Goal: Task Accomplishment & Management: Manage account settings

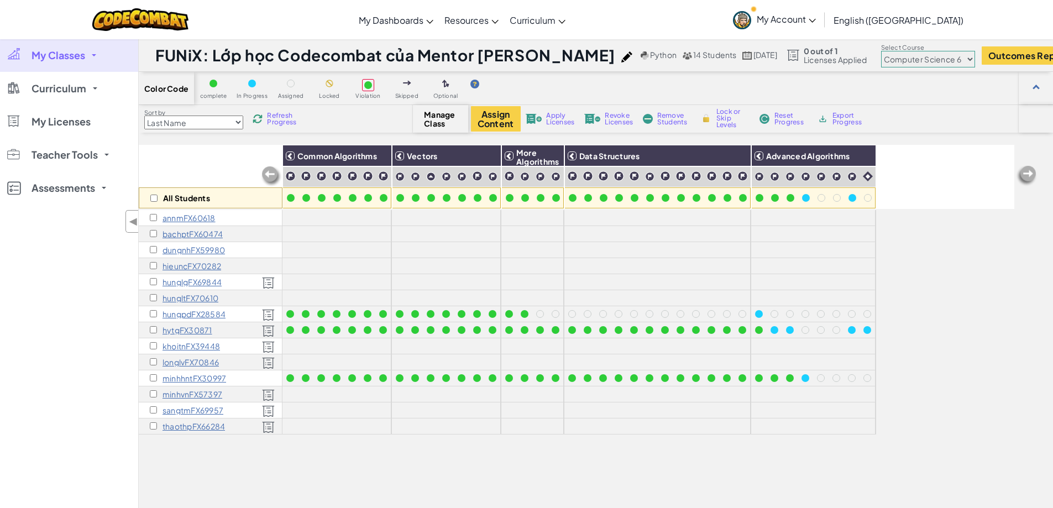
select select "5817d673e85d1220db624ca4"
click at [154, 379] on input "checkbox" at bounding box center [153, 377] width 7 height 7
checkbox input "true"
click at [563, 123] on span "Apply Licenses" at bounding box center [560, 118] width 28 height 13
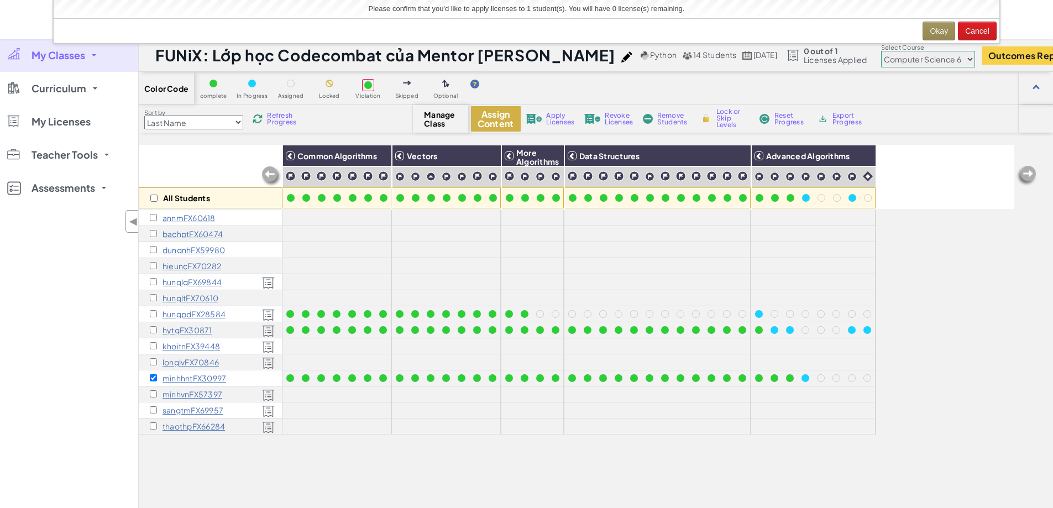
click at [497, 120] on button "Assign Content" at bounding box center [496, 118] width 50 height 25
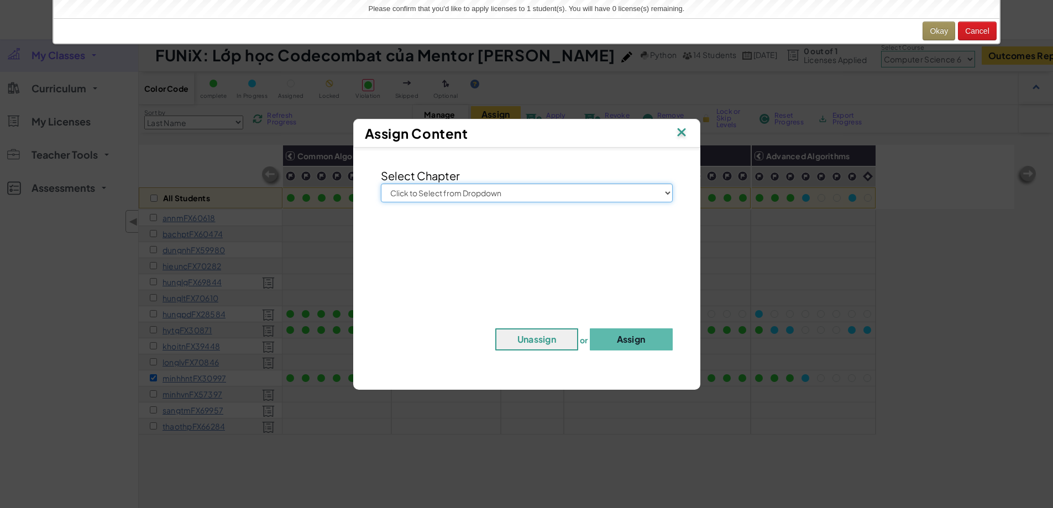
click at [519, 197] on select "Click to Select from Dropdown Junior Introduction to Computer Science Game Deve…" at bounding box center [527, 192] width 292 height 19
select select "Computer Science 6"
click at [381, 183] on select "Click to Select from Dropdown Junior Introduction to Computer Science Game Deve…" at bounding box center [527, 192] width 292 height 19
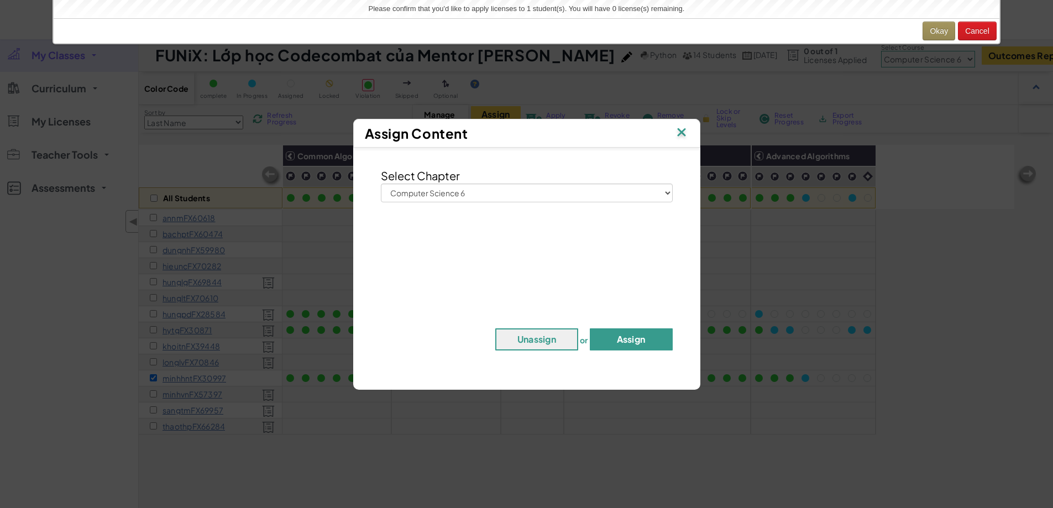
click at [633, 339] on button "Assign" at bounding box center [631, 339] width 83 height 22
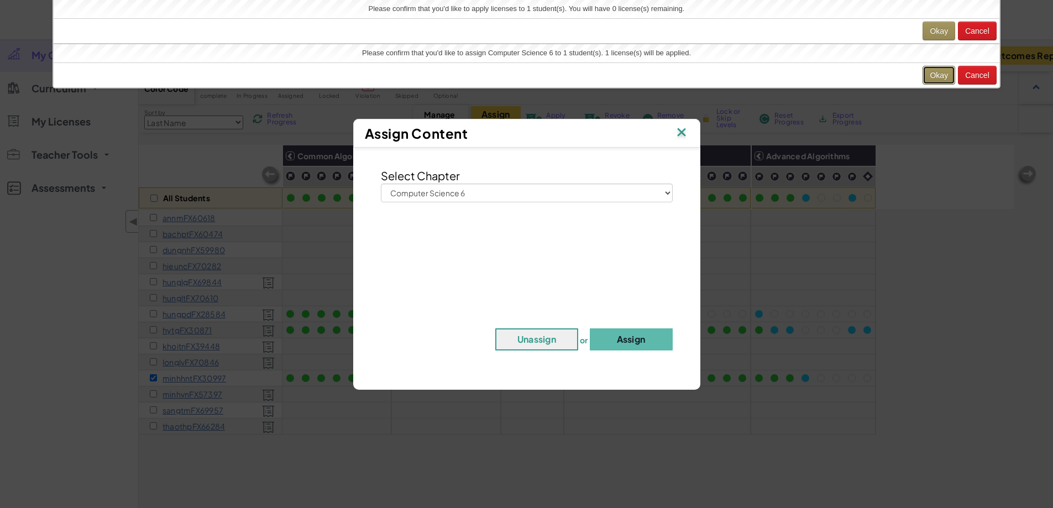
click at [942, 78] on button "Okay" at bounding box center [938, 75] width 33 height 19
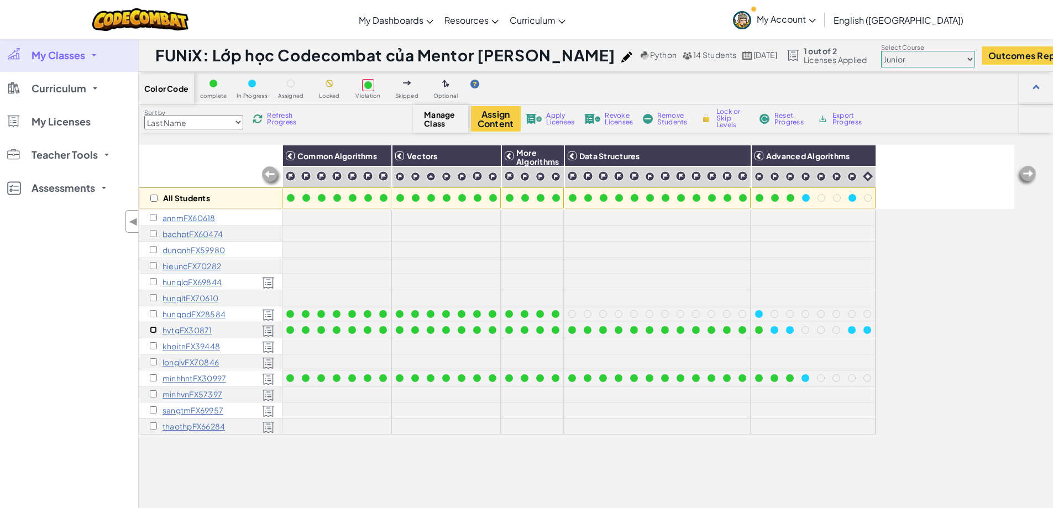
click at [151, 329] on input "checkbox" at bounding box center [153, 329] width 7 height 7
checkbox input "true"
click at [489, 120] on button "Assign Content" at bounding box center [496, 118] width 50 height 25
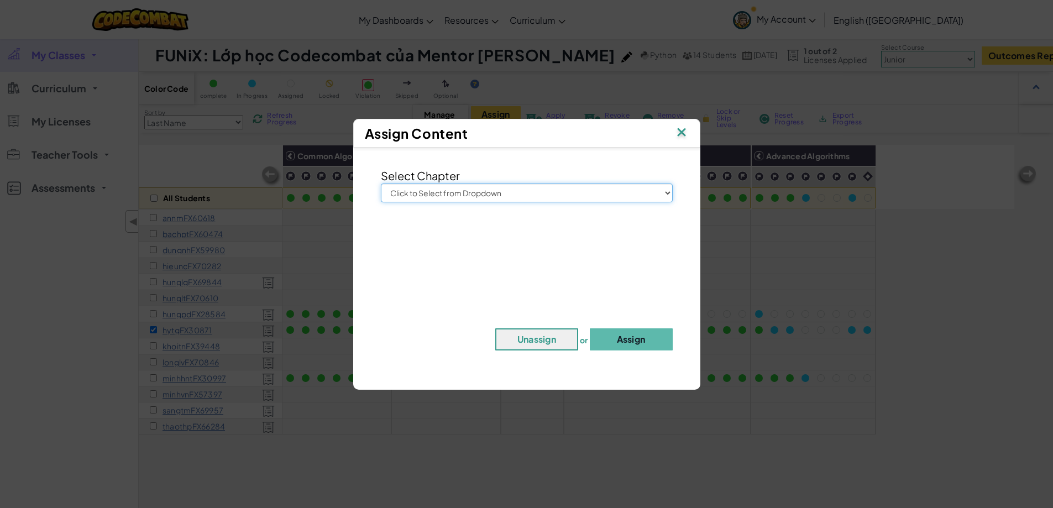
click at [514, 199] on select "Click to Select from Dropdown Junior Introduction to Computer Science Game Deve…" at bounding box center [527, 192] width 292 height 19
select select "Computer Science 6"
click at [381, 183] on select "Click to Select from Dropdown Junior Introduction to Computer Science Game Deve…" at bounding box center [527, 192] width 292 height 19
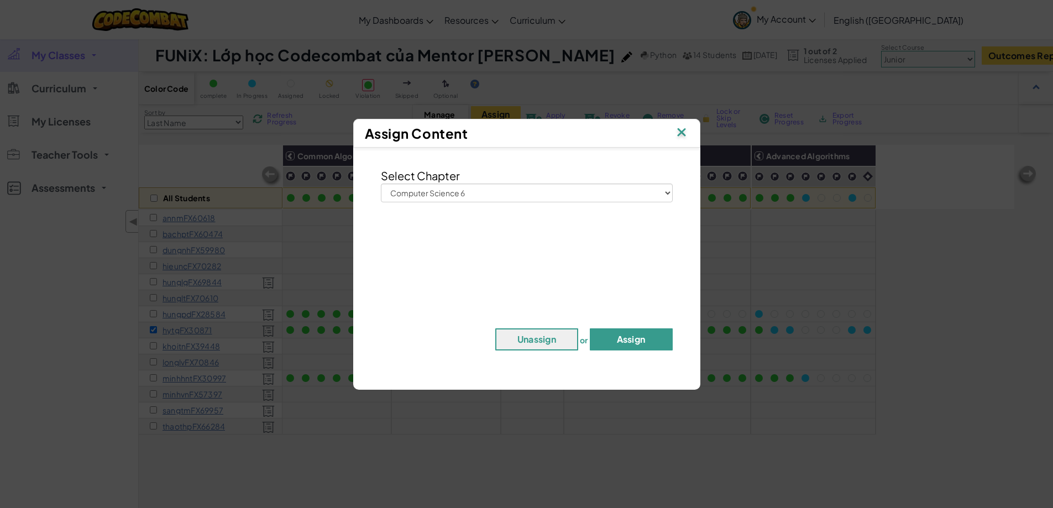
click at [621, 334] on button "Assign" at bounding box center [631, 339] width 83 height 22
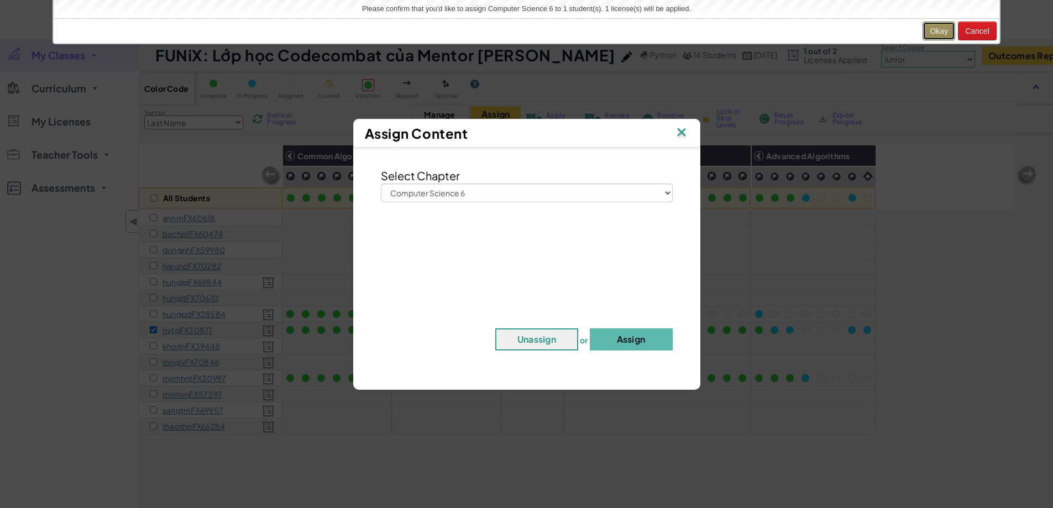
click at [932, 32] on button "Okay" at bounding box center [938, 31] width 33 height 19
